Goal: Information Seeking & Learning: Learn about a topic

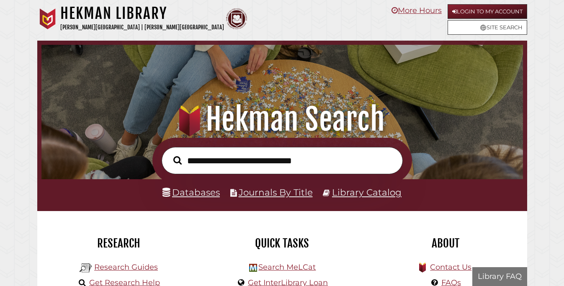
scroll to position [159, 477]
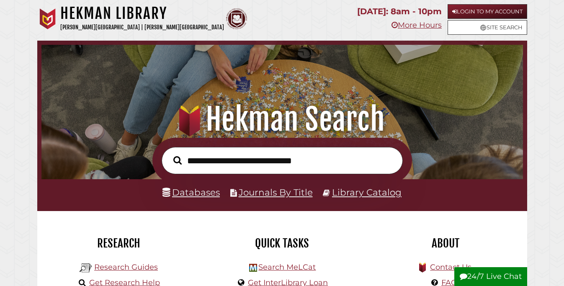
click at [209, 164] on input "text" at bounding box center [282, 160] width 241 height 27
type input "*"
type input "**********"
click at [169, 154] on button "Search" at bounding box center [177, 160] width 17 height 13
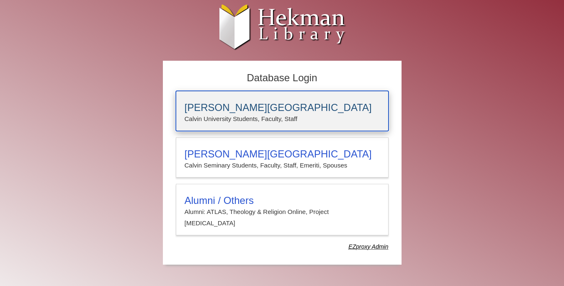
click at [210, 112] on h3 "Calvin University" at bounding box center [282, 108] width 195 height 12
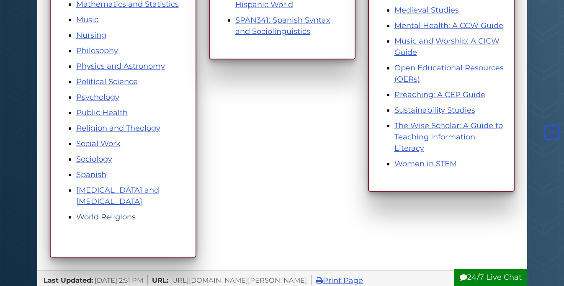
scroll to position [493, 0]
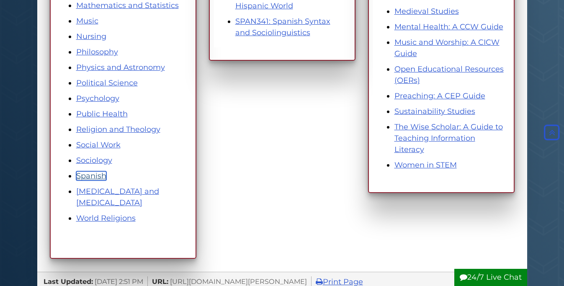
click at [95, 180] on link "Spanish" at bounding box center [91, 175] width 30 height 9
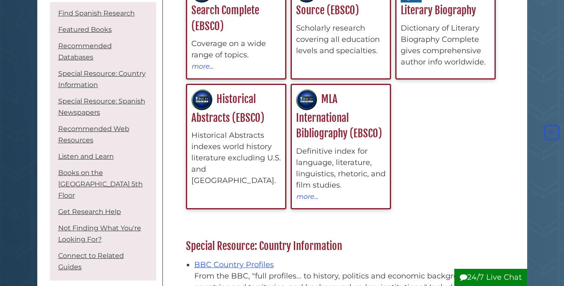
scroll to position [341, 0]
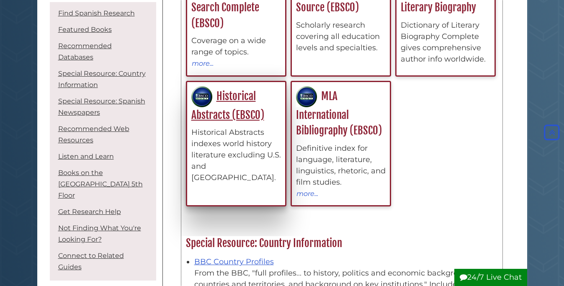
click at [229, 126] on div "Historical Abstracts (EBSCO) Historical Abstracts indexes world history literat…" at bounding box center [236, 135] width 90 height 98
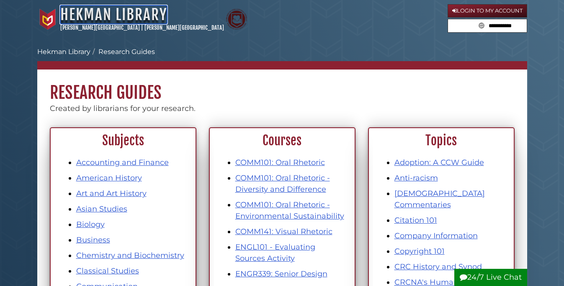
click at [115, 9] on link "Hekman Library" at bounding box center [113, 14] width 107 height 18
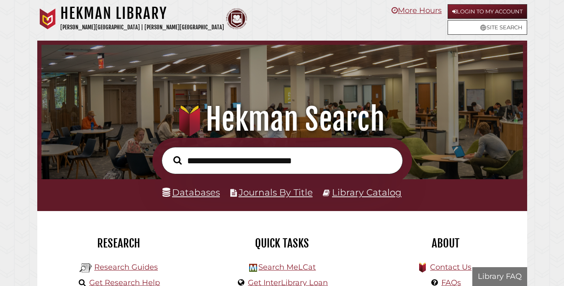
scroll to position [159, 477]
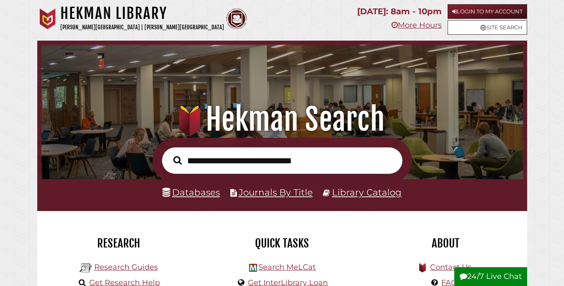
click at [261, 162] on input "text" at bounding box center [282, 160] width 241 height 27
type input "**********"
click at [169, 154] on button "Search" at bounding box center [177, 160] width 17 height 13
